Goal: Task Accomplishment & Management: Manage account settings

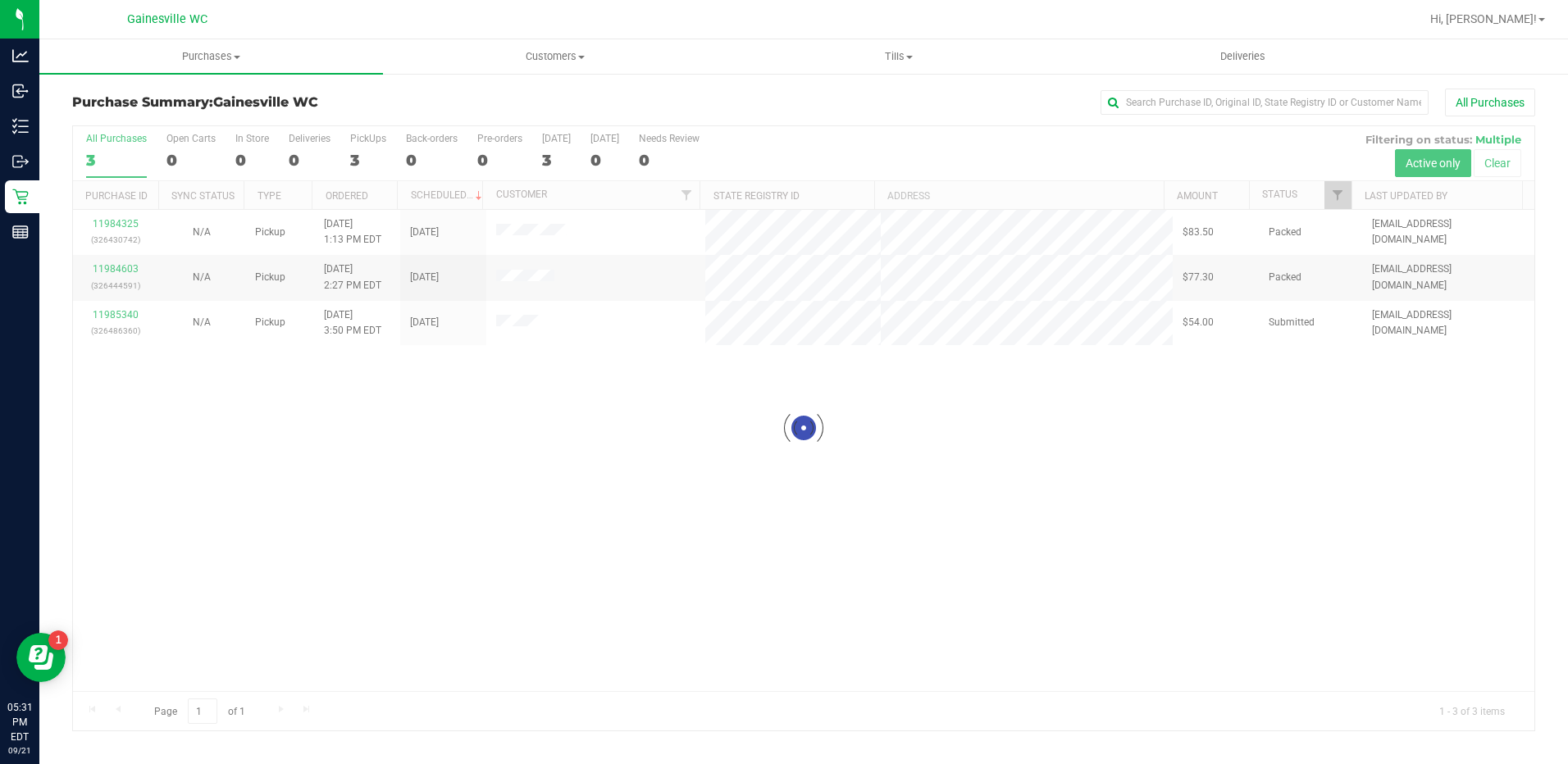
click at [381, 378] on div at bounding box center [803, 428] width 1461 height 605
drag, startPoint x: 278, startPoint y: 430, endPoint x: 264, endPoint y: 429, distance: 14.0
click at [278, 430] on div at bounding box center [803, 428] width 1461 height 605
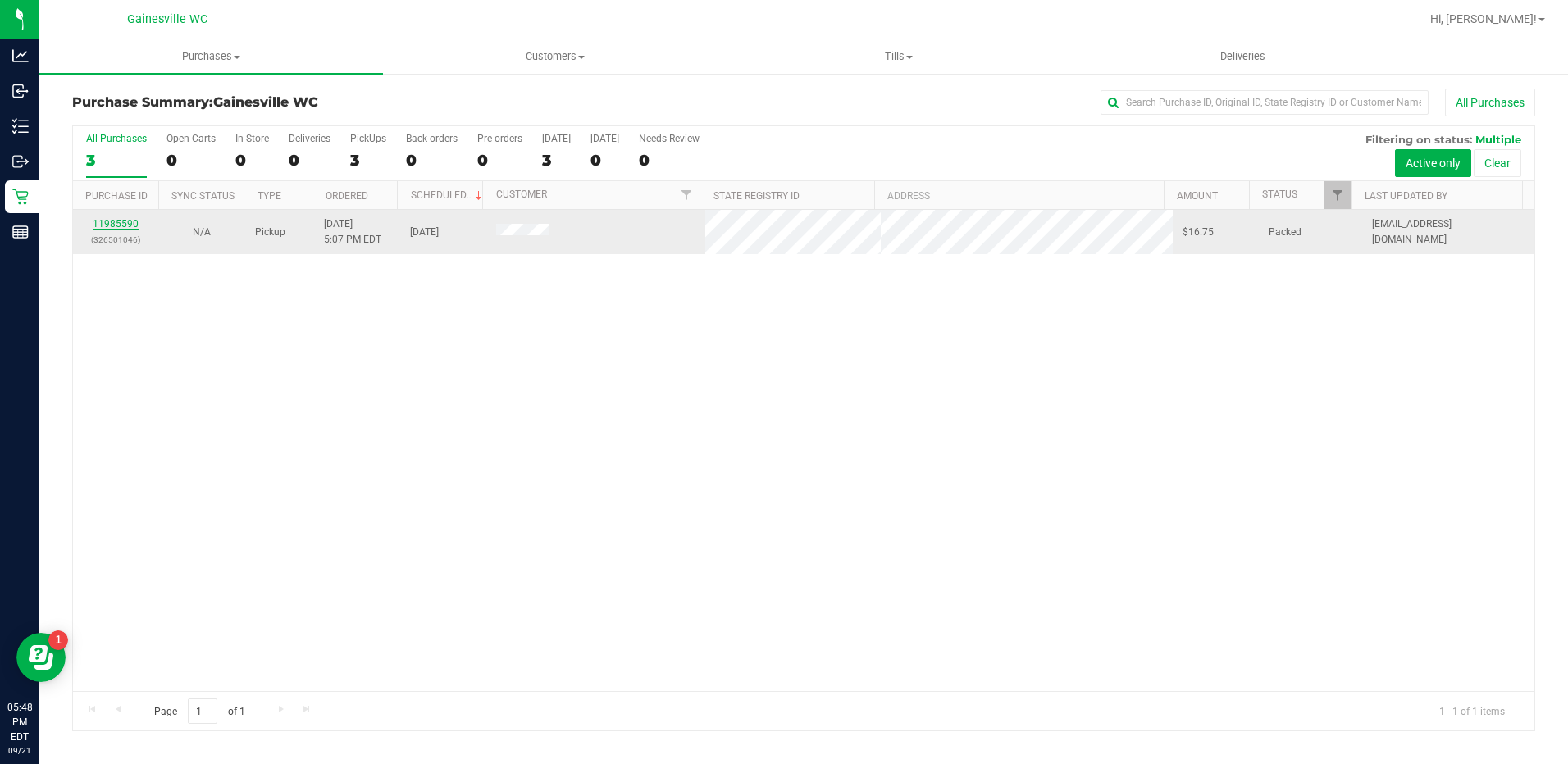
click at [129, 227] on link "11985590" at bounding box center [115, 224] width 46 height 12
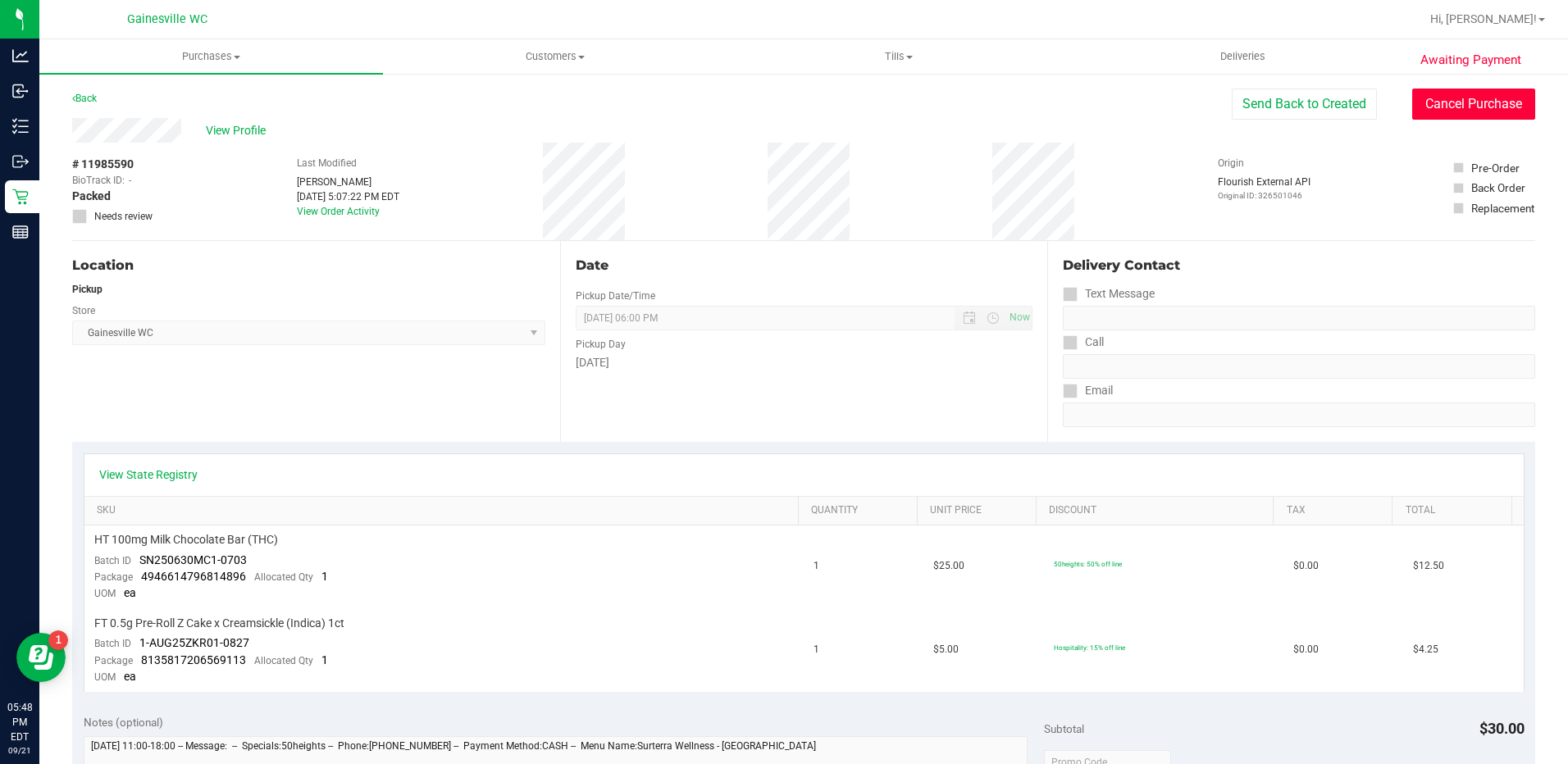
click at [1452, 112] on button "Cancel Purchase" at bounding box center [1473, 104] width 123 height 31
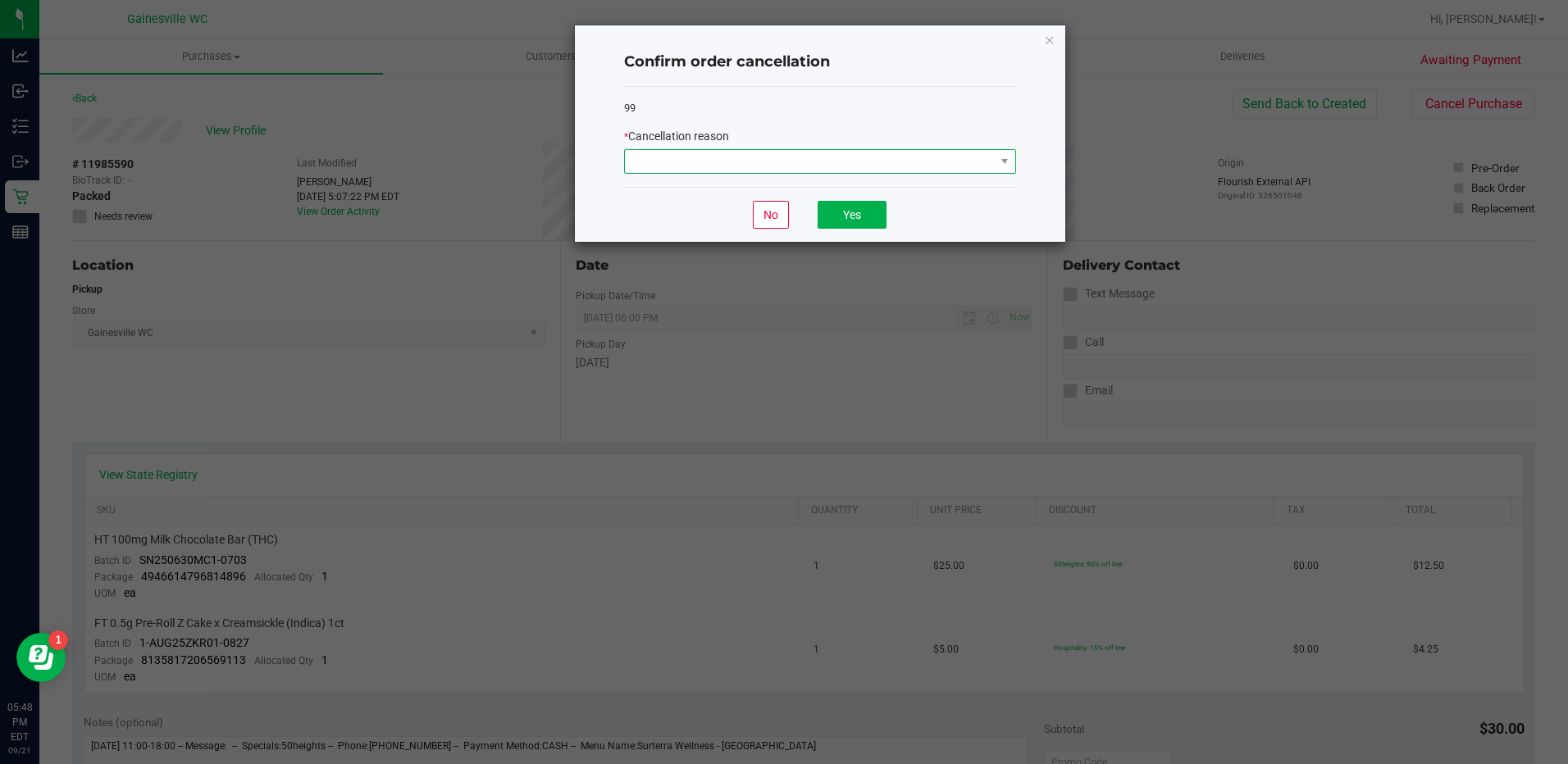
click at [722, 160] on span at bounding box center [810, 162] width 370 height 23
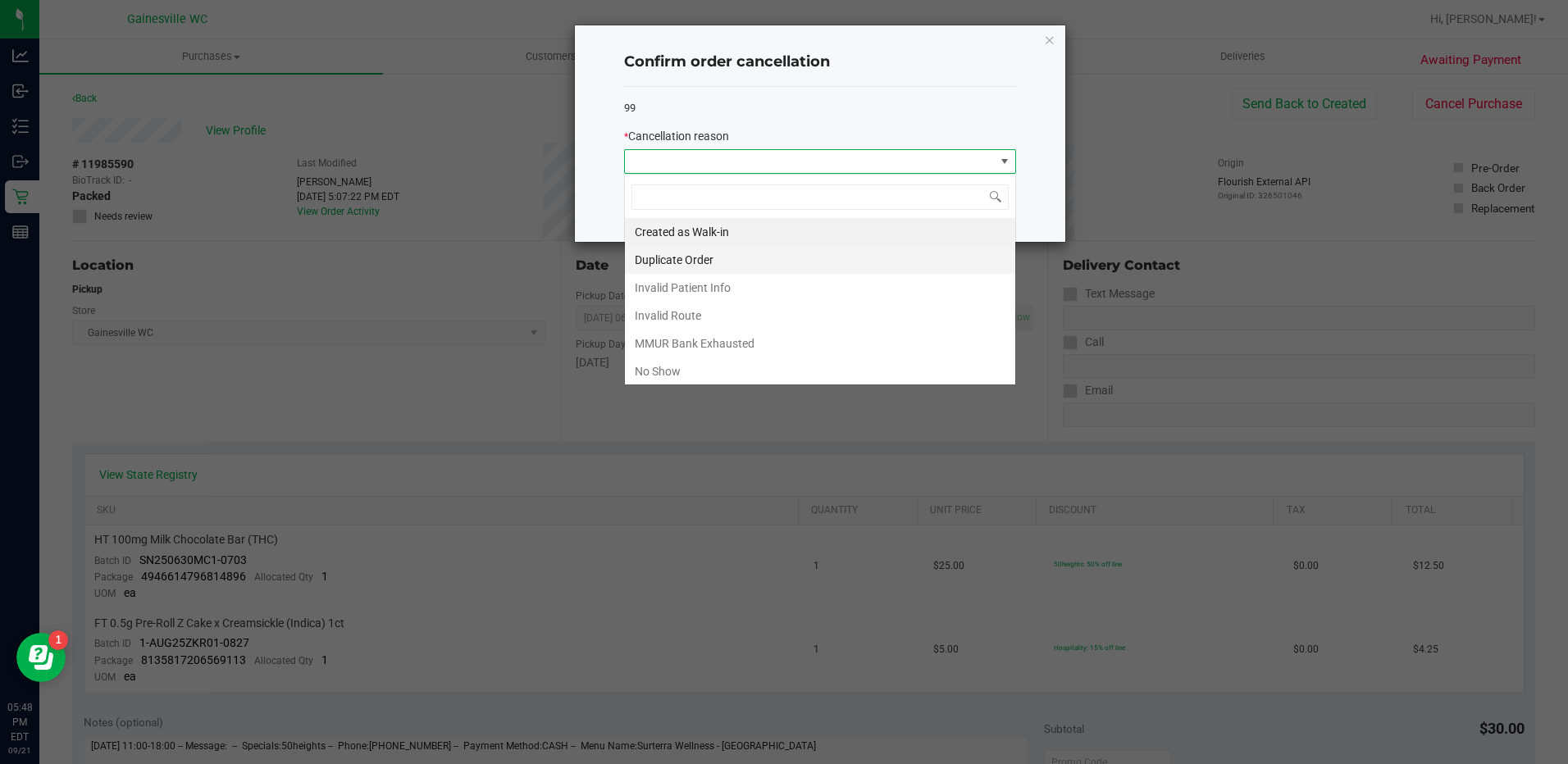
scroll to position [24, 392]
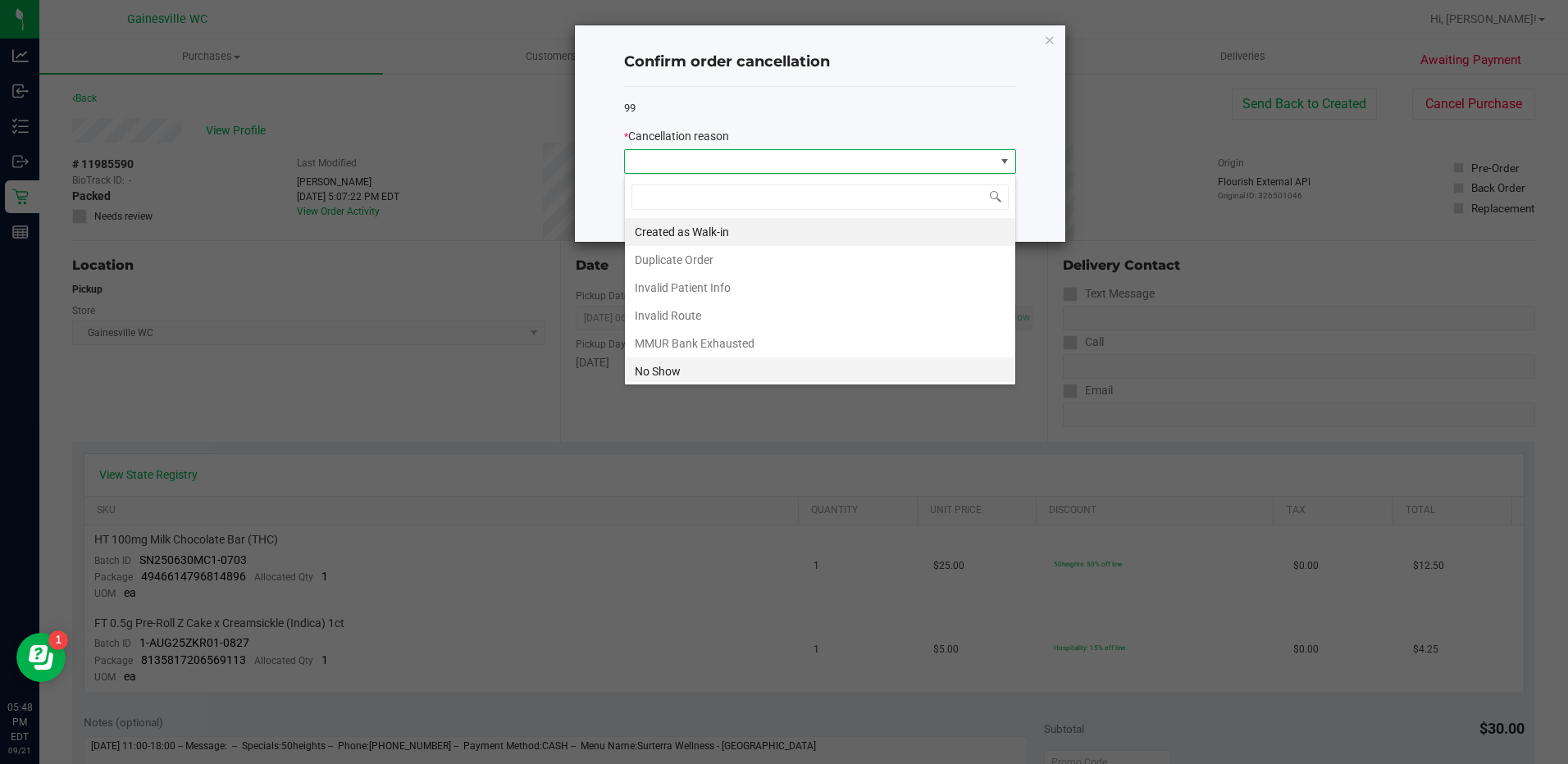
click at [750, 379] on li "No Show" at bounding box center [820, 371] width 390 height 28
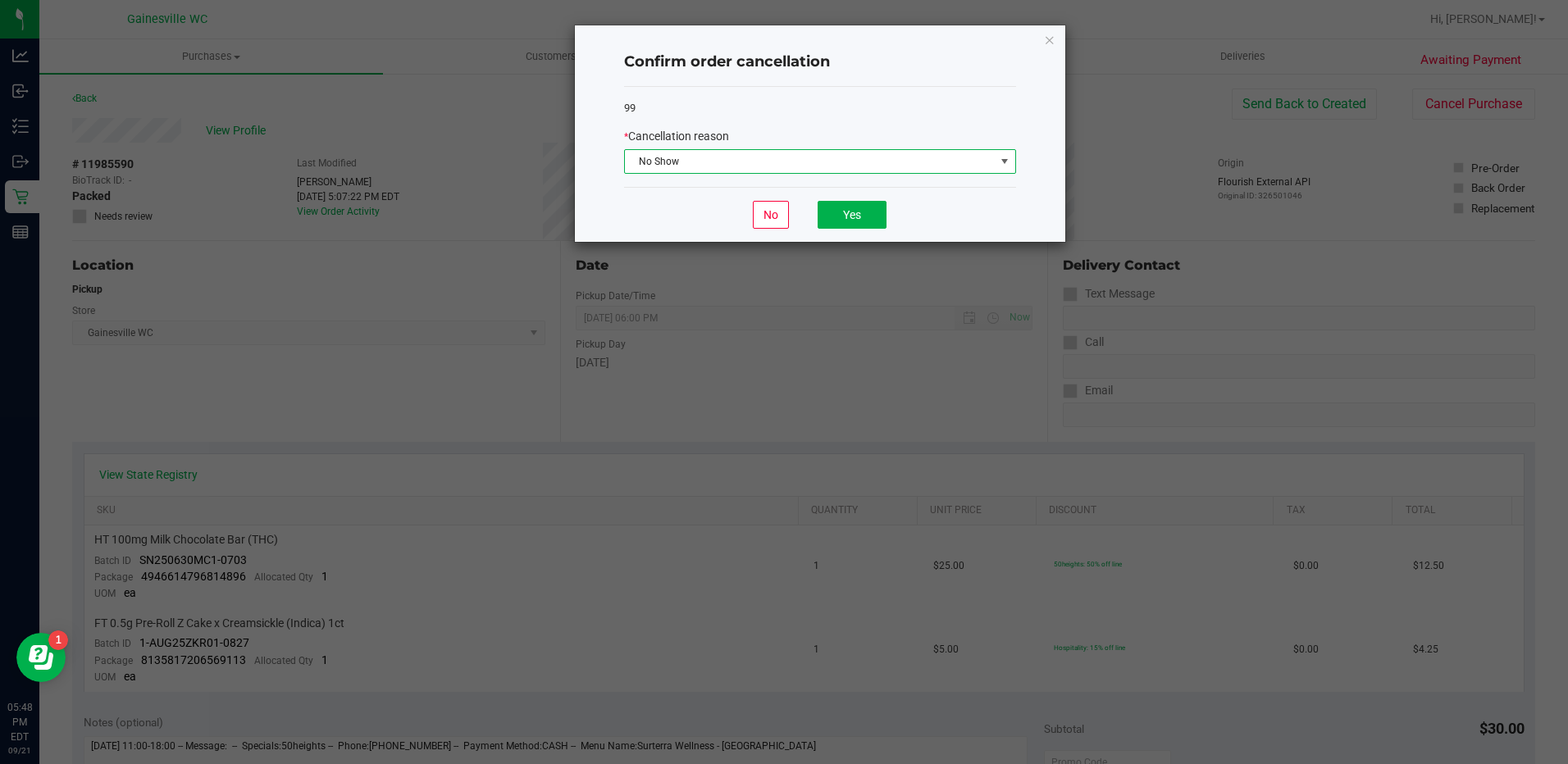
click at [750, 374] on ngb-modal-window "Confirm order cancellation 99 * Cancellation reason No Show No Yes" at bounding box center [790, 382] width 1581 height 764
click at [846, 217] on button "Yes" at bounding box center [852, 214] width 69 height 28
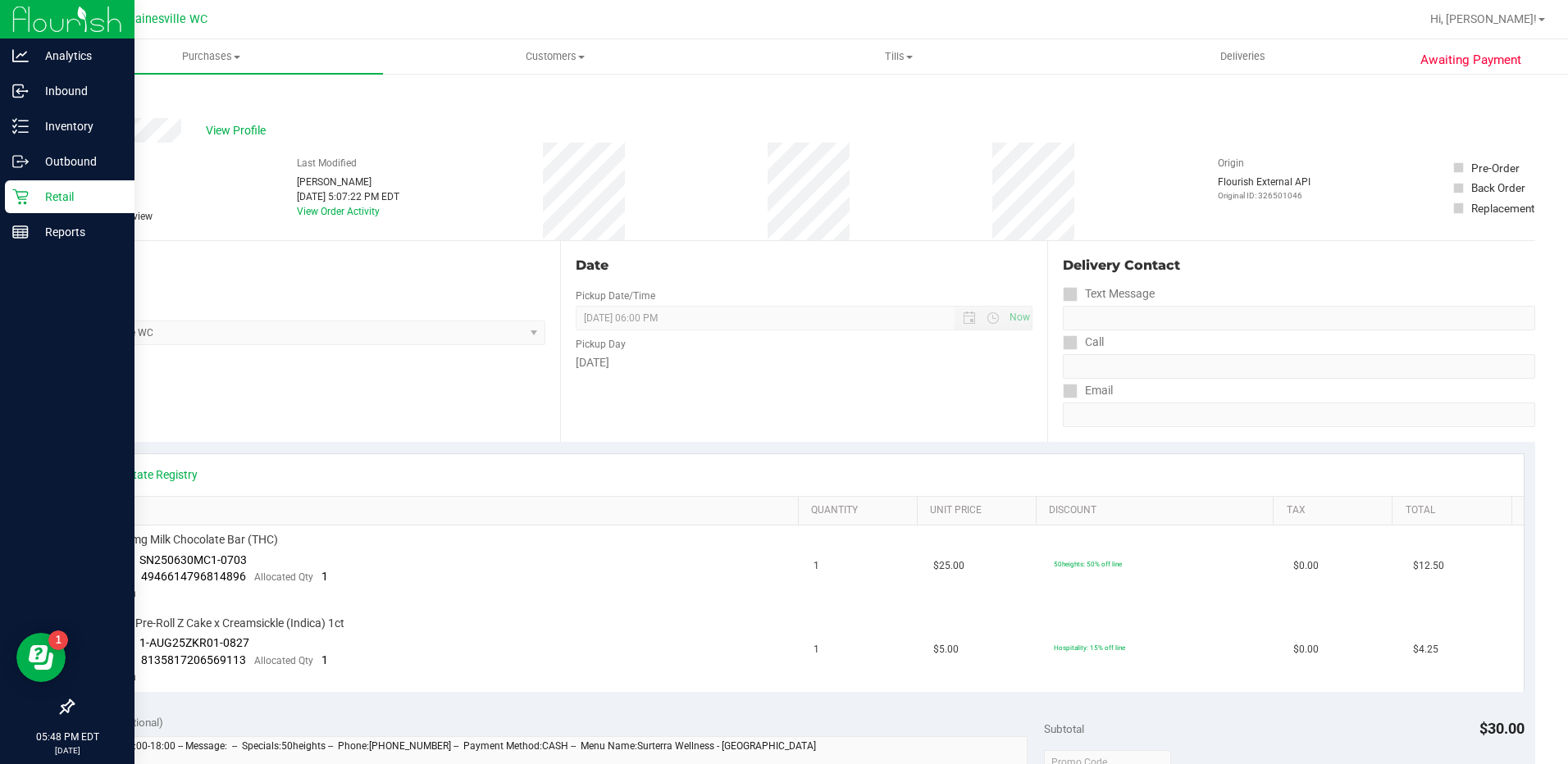
click at [39, 200] on p "Retail" at bounding box center [78, 197] width 99 height 20
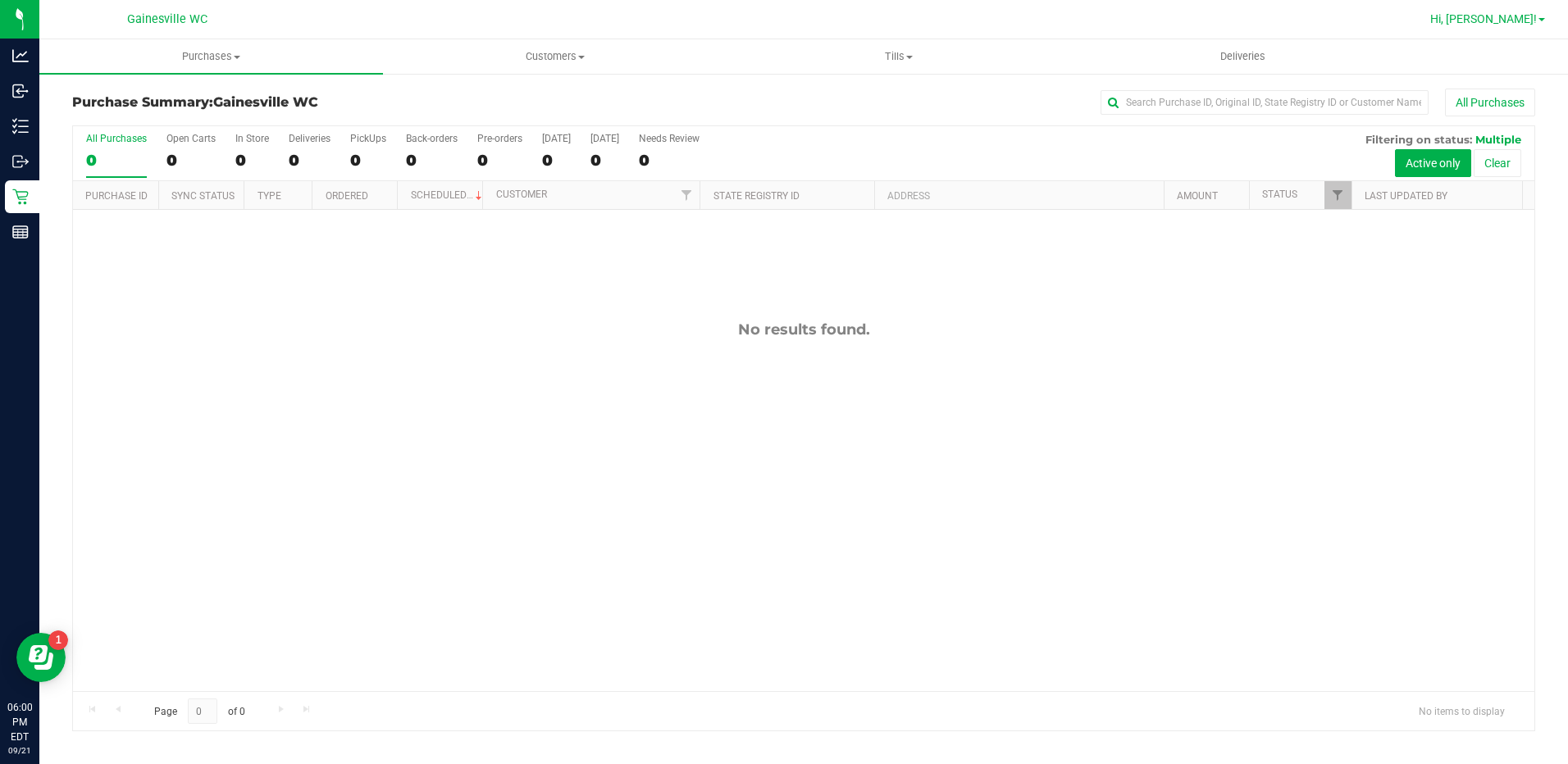
click at [1536, 24] on span "Hi, [PERSON_NAME]!" at bounding box center [1483, 19] width 107 height 13
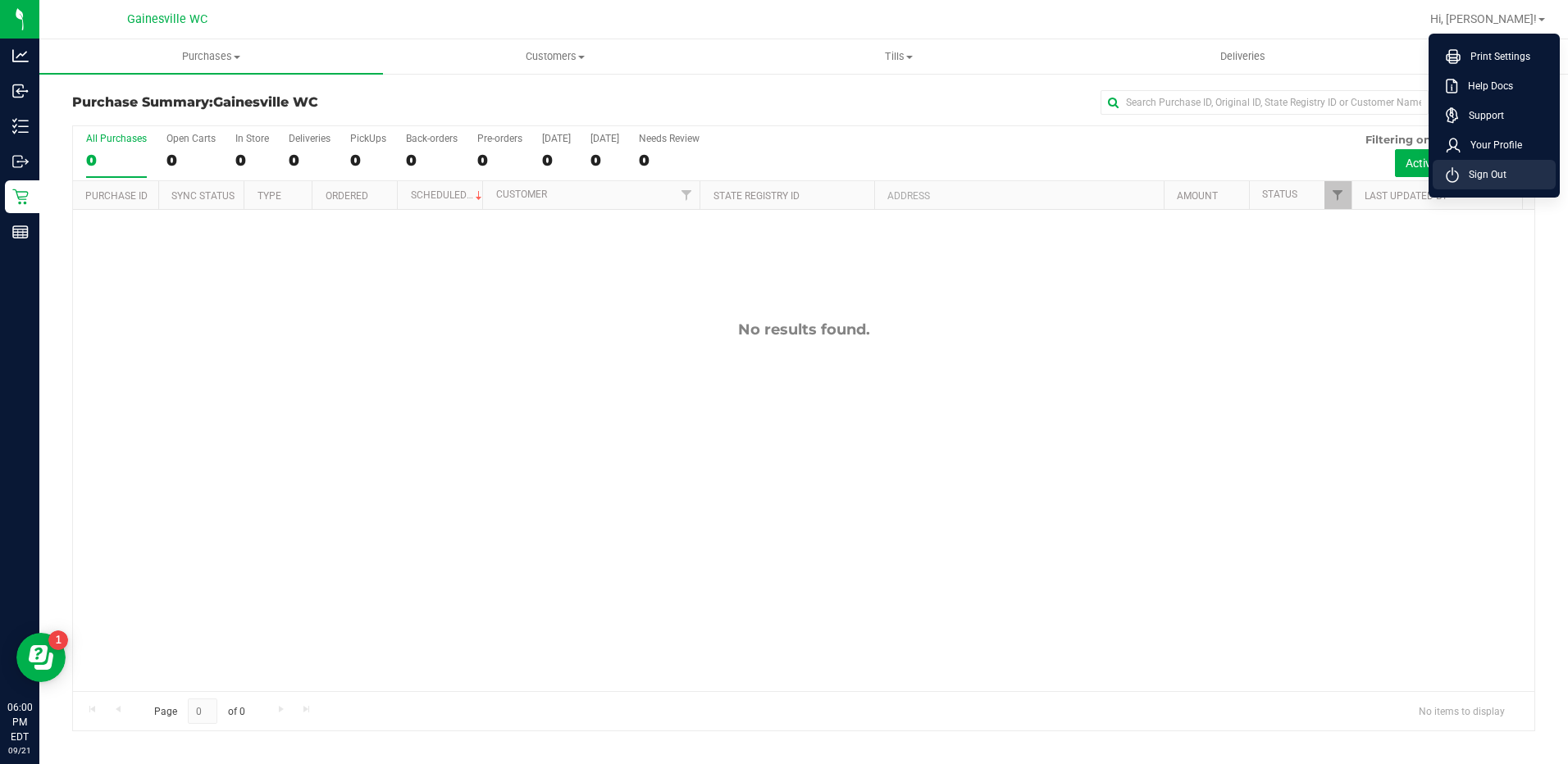
click at [1510, 170] on li "Sign Out" at bounding box center [1494, 175] width 123 height 30
